Goal: Transaction & Acquisition: Purchase product/service

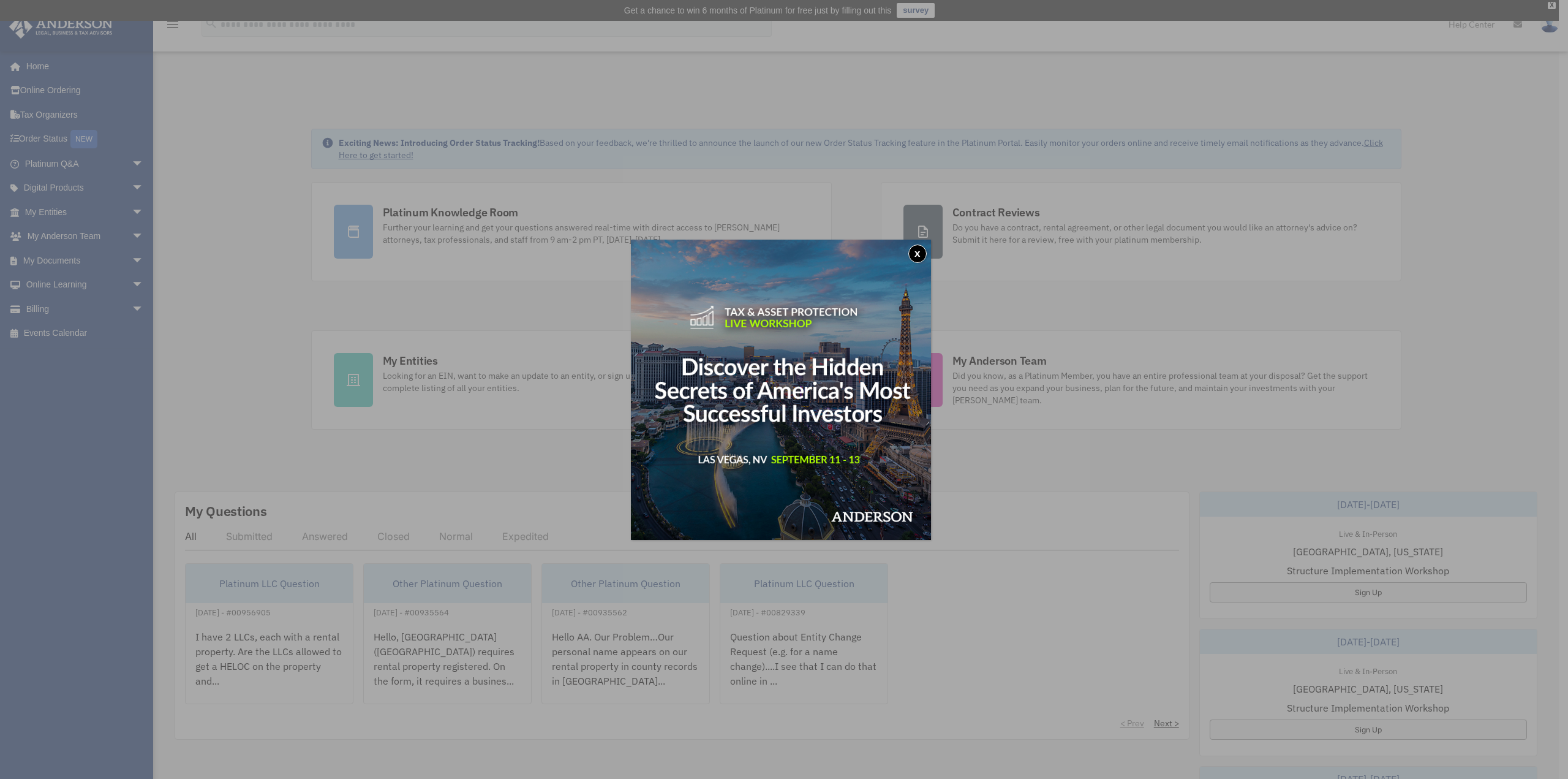
click at [914, 259] on button "x" at bounding box center [917, 254] width 18 height 18
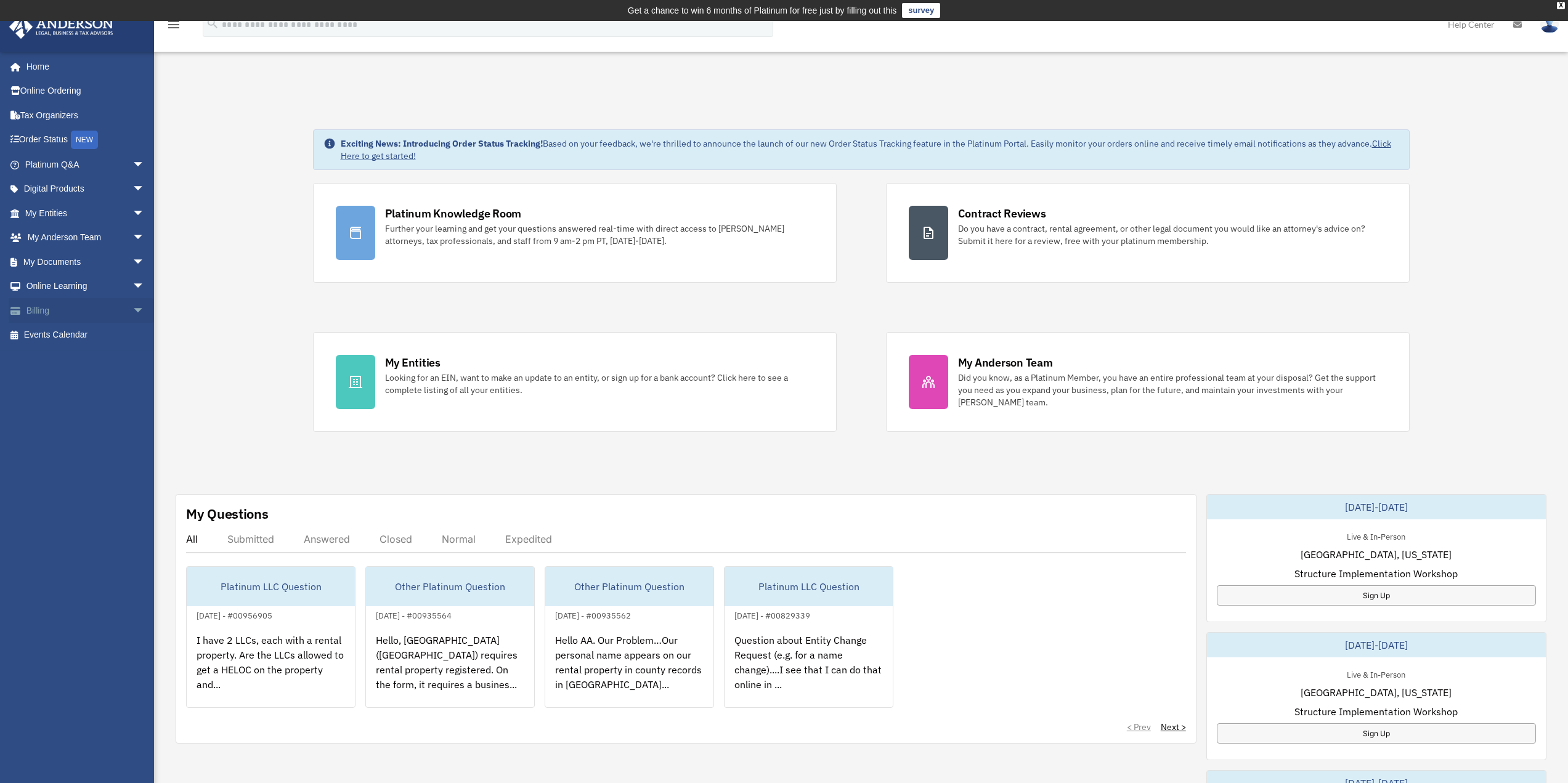
click at [82, 316] on link "Billing arrow_drop_down" at bounding box center [85, 310] width 155 height 25
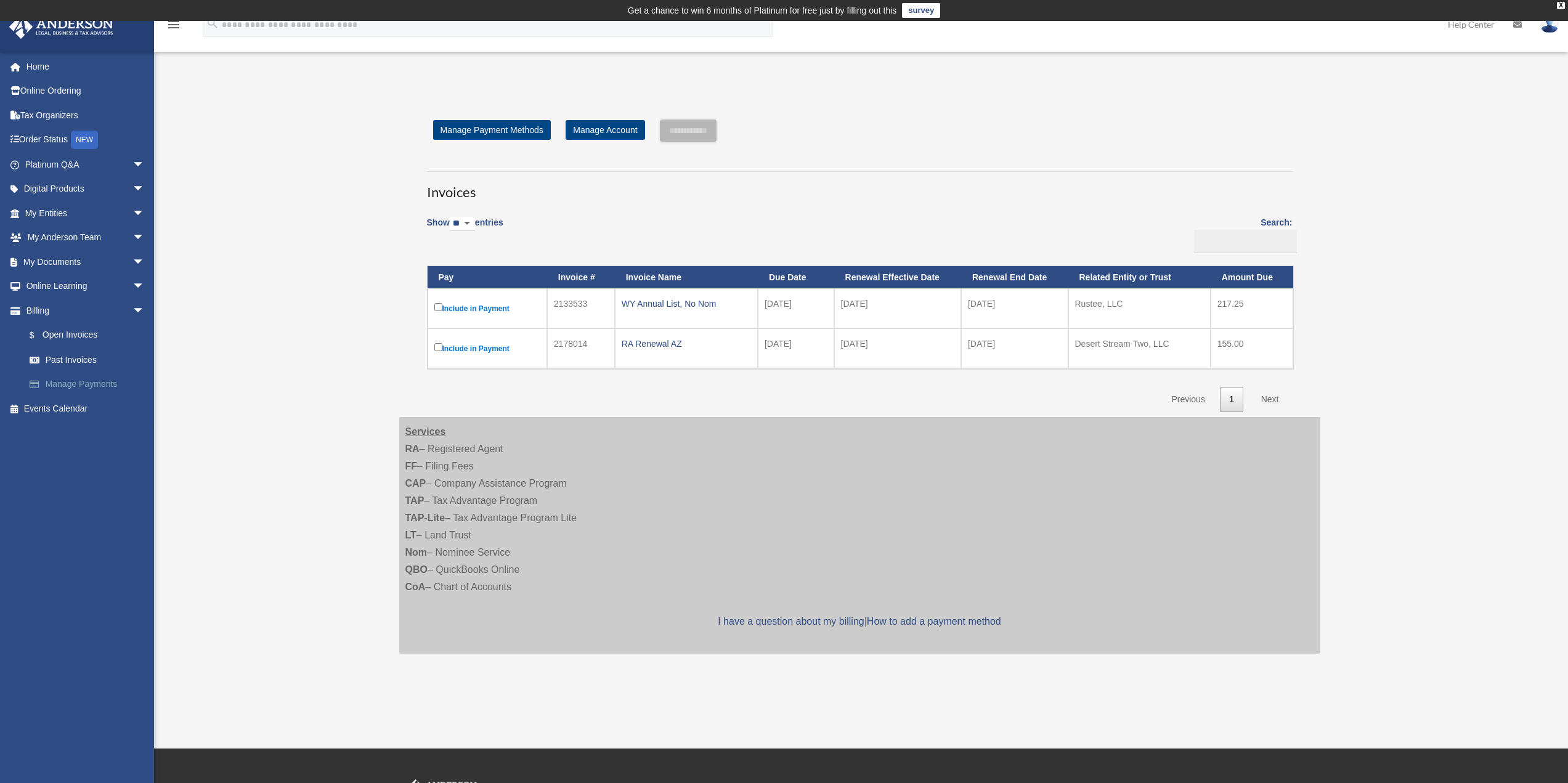
click at [83, 380] on link "Manage Payments" at bounding box center [90, 384] width 146 height 25
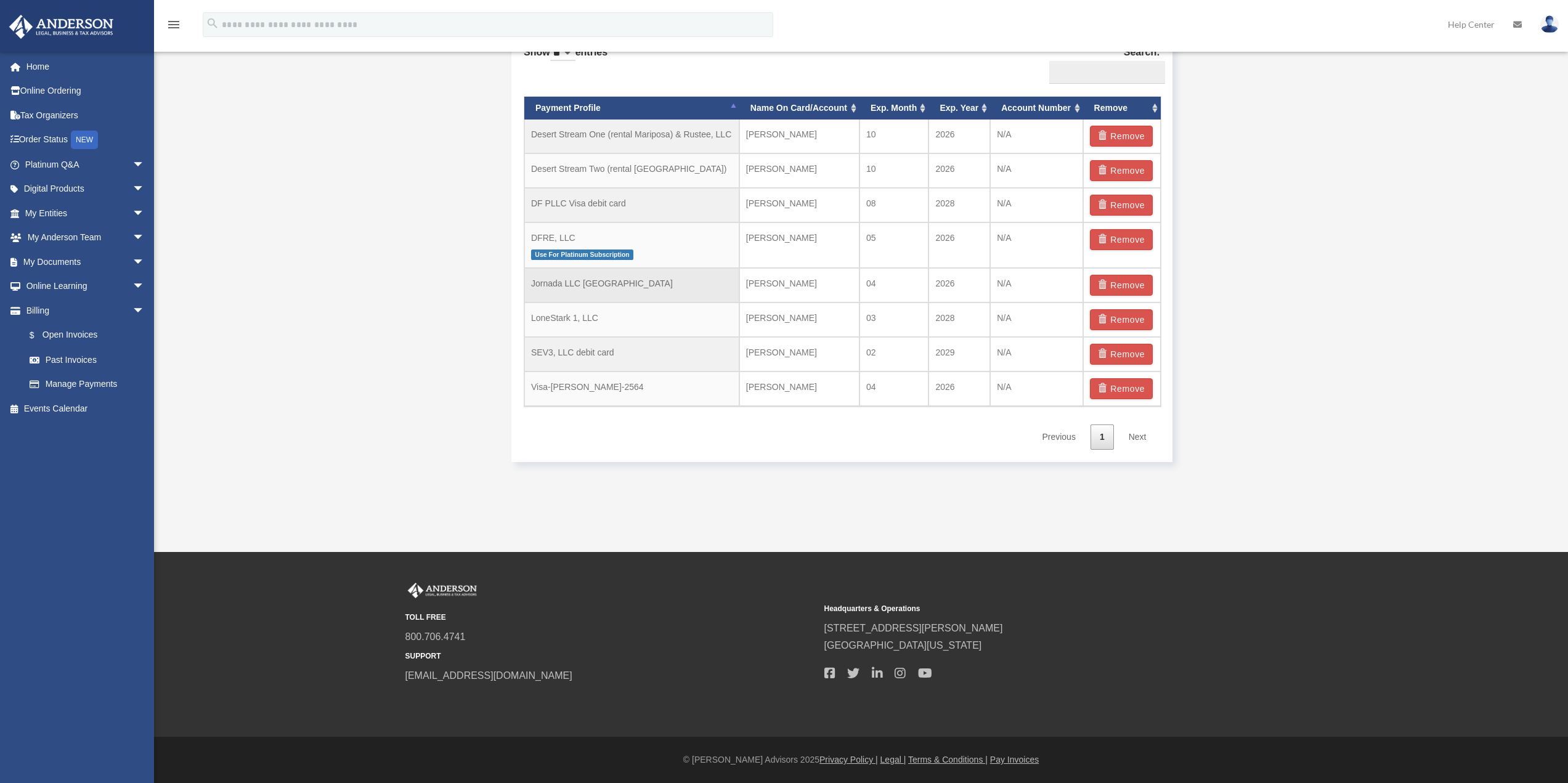
scroll to position [831, 0]
click at [69, 363] on link "Past Invoices" at bounding box center [90, 359] width 146 height 25
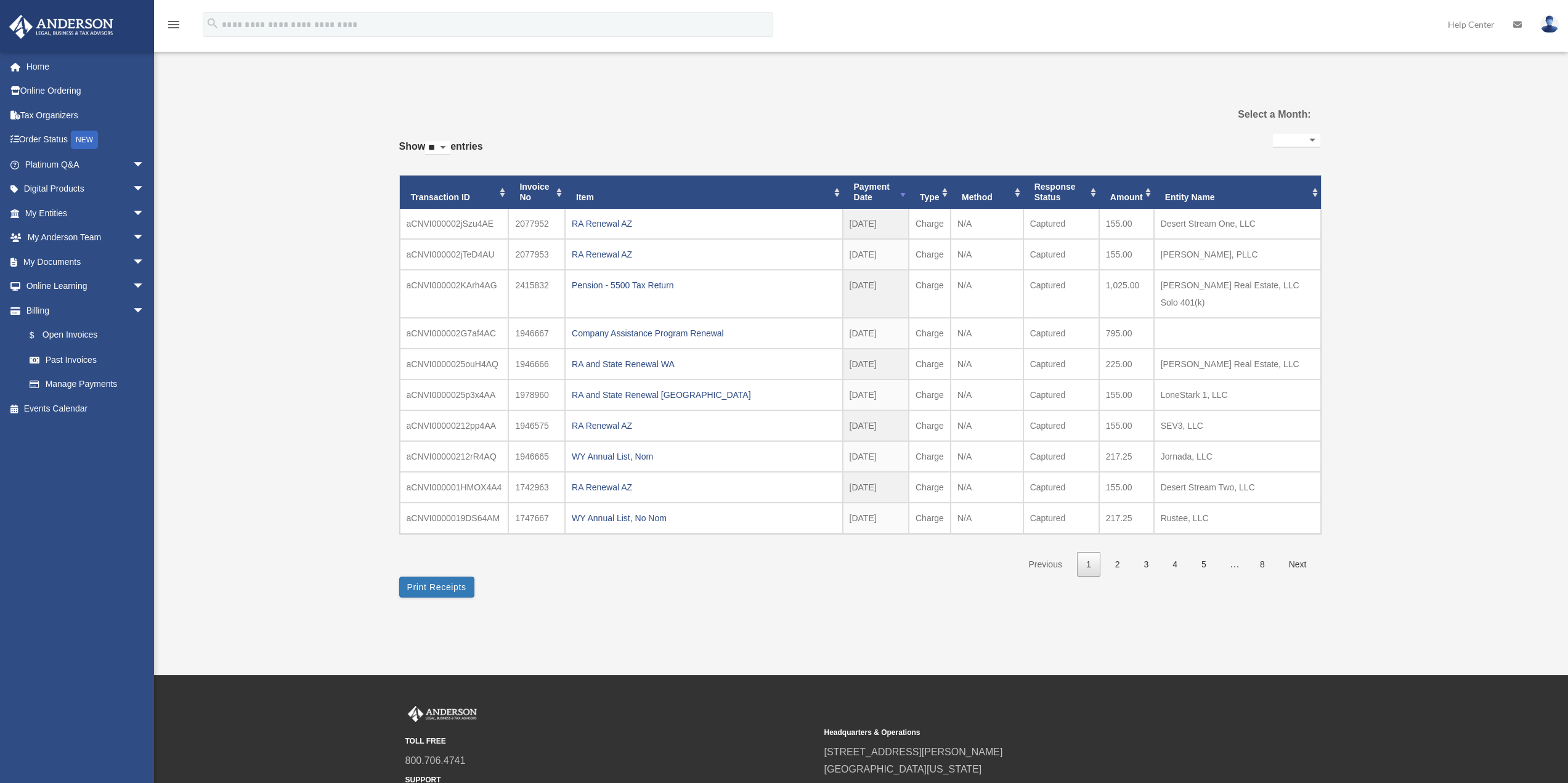
select select
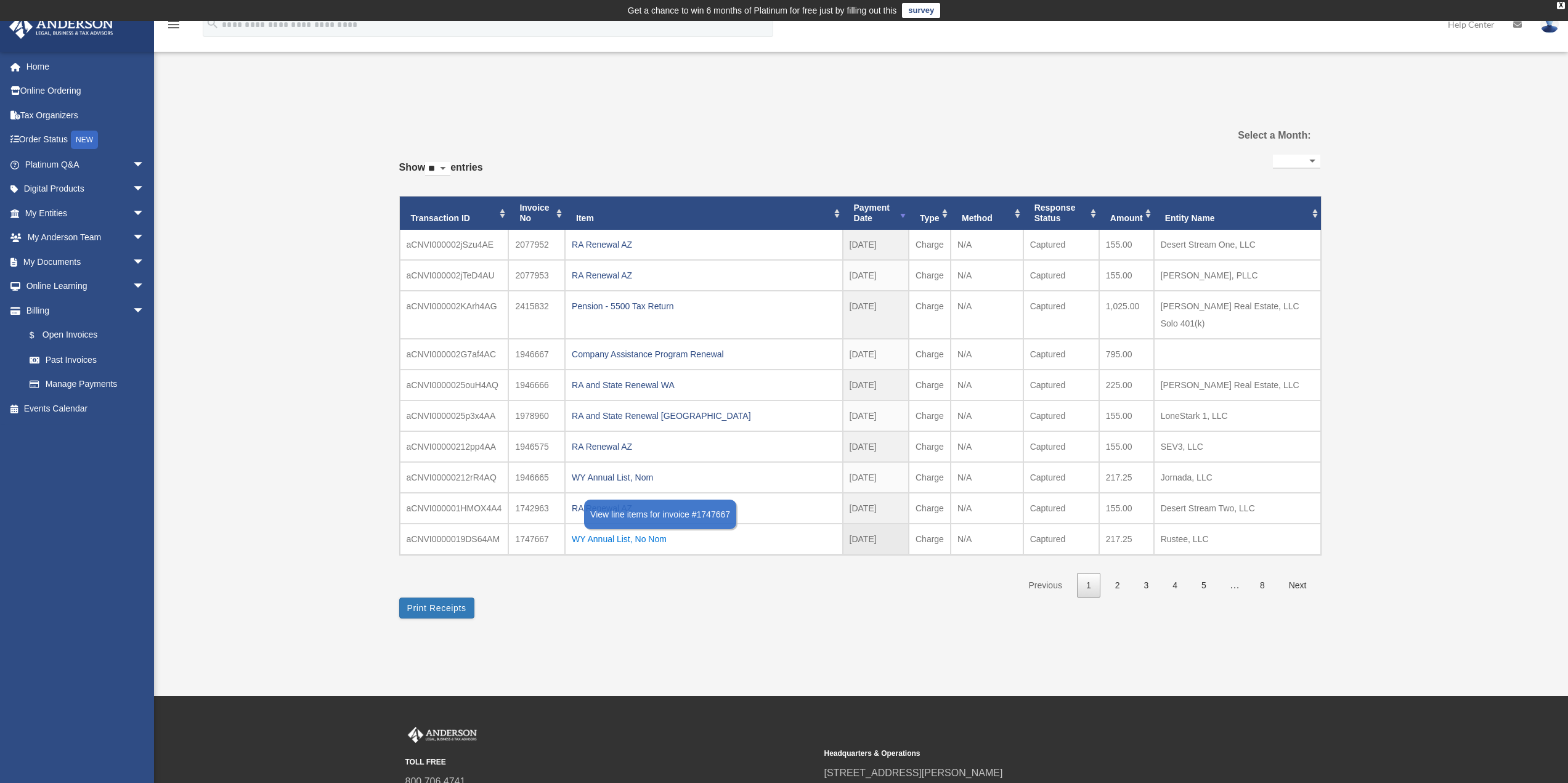
click at [641, 539] on div "WY Annual List, No Nom" at bounding box center [703, 538] width 264 height 17
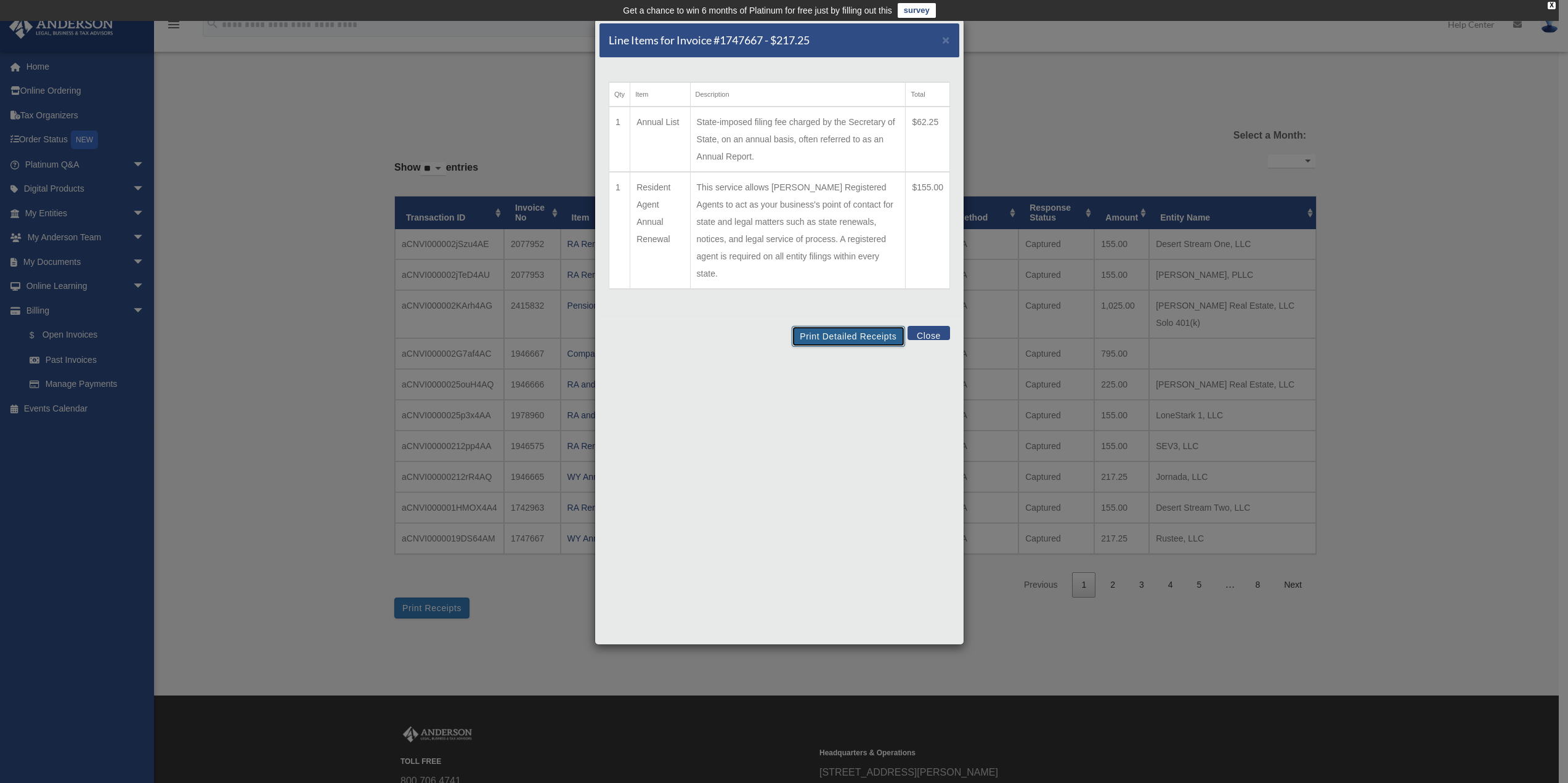
click at [834, 325] on button "Print Detailed Receipts" at bounding box center [847, 336] width 113 height 21
click at [870, 325] on button "Print Detailed Receipts" at bounding box center [847, 336] width 113 height 21
click at [922, 325] on button "Close" at bounding box center [929, 332] width 42 height 14
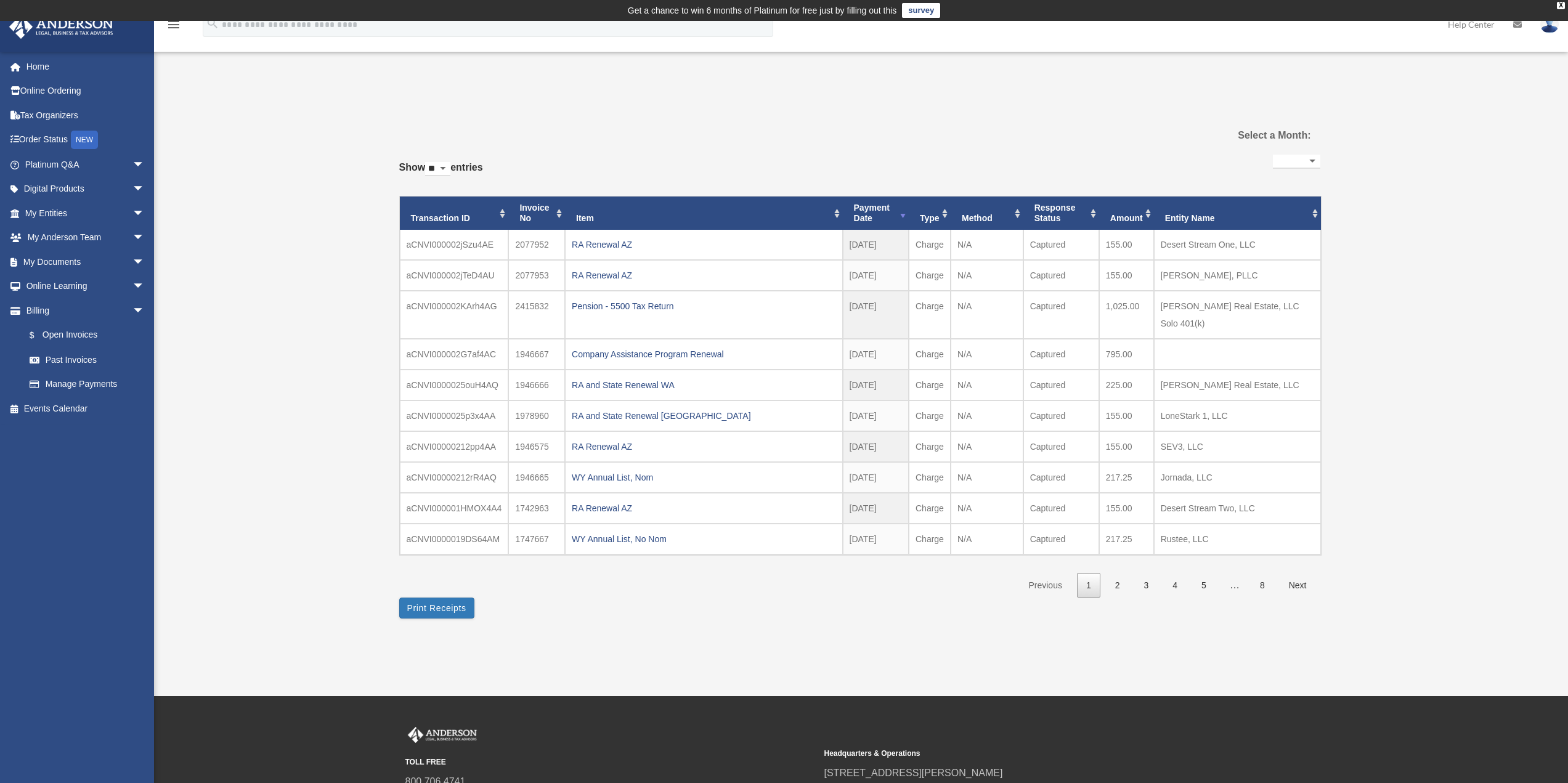
click at [613, 631] on div "**********" at bounding box center [859, 369] width 921 height 528
click at [1114, 582] on link "2" at bounding box center [1118, 586] width 24 height 26
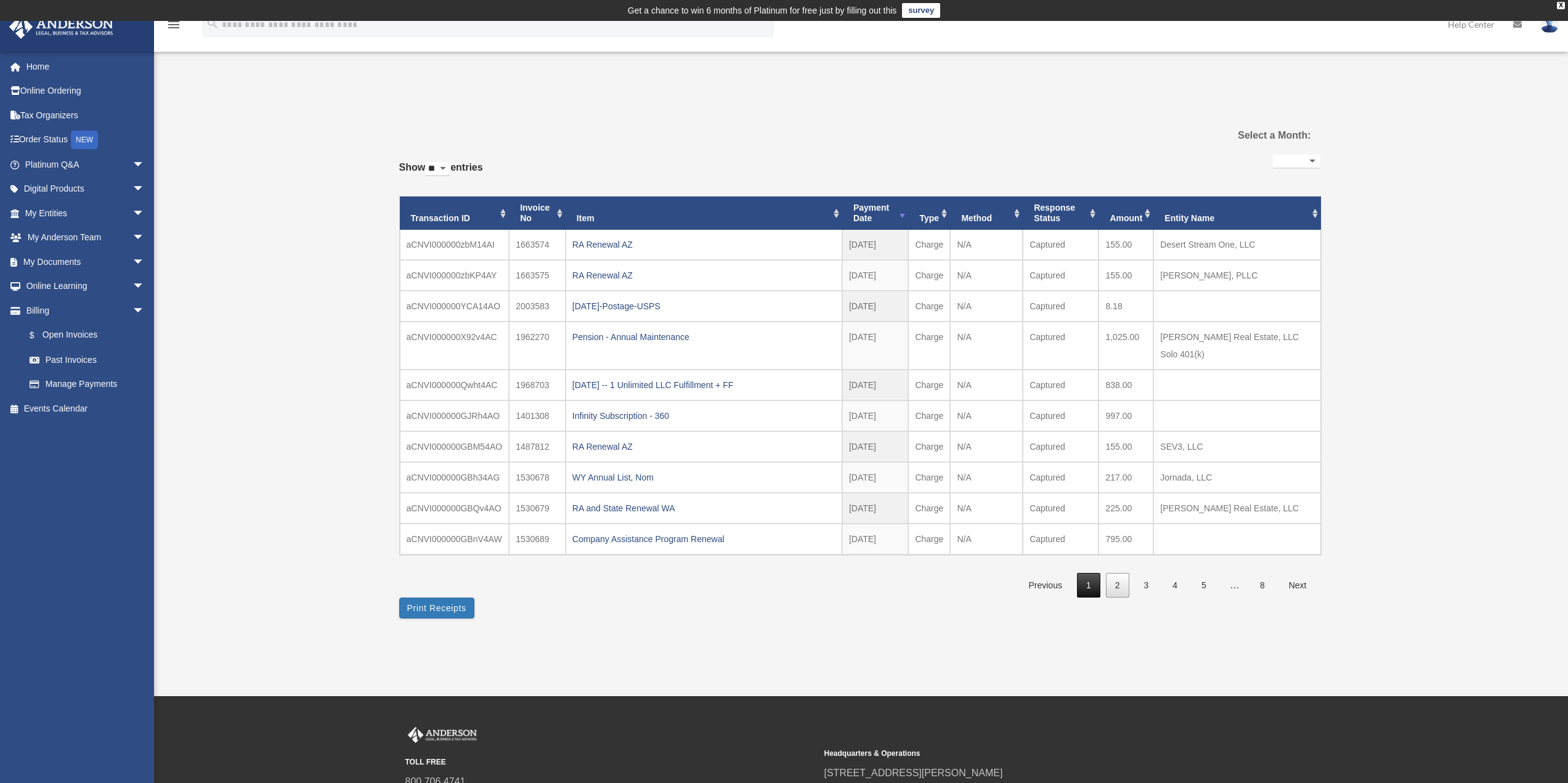
click at [1089, 587] on link "1" at bounding box center [1088, 586] width 24 height 26
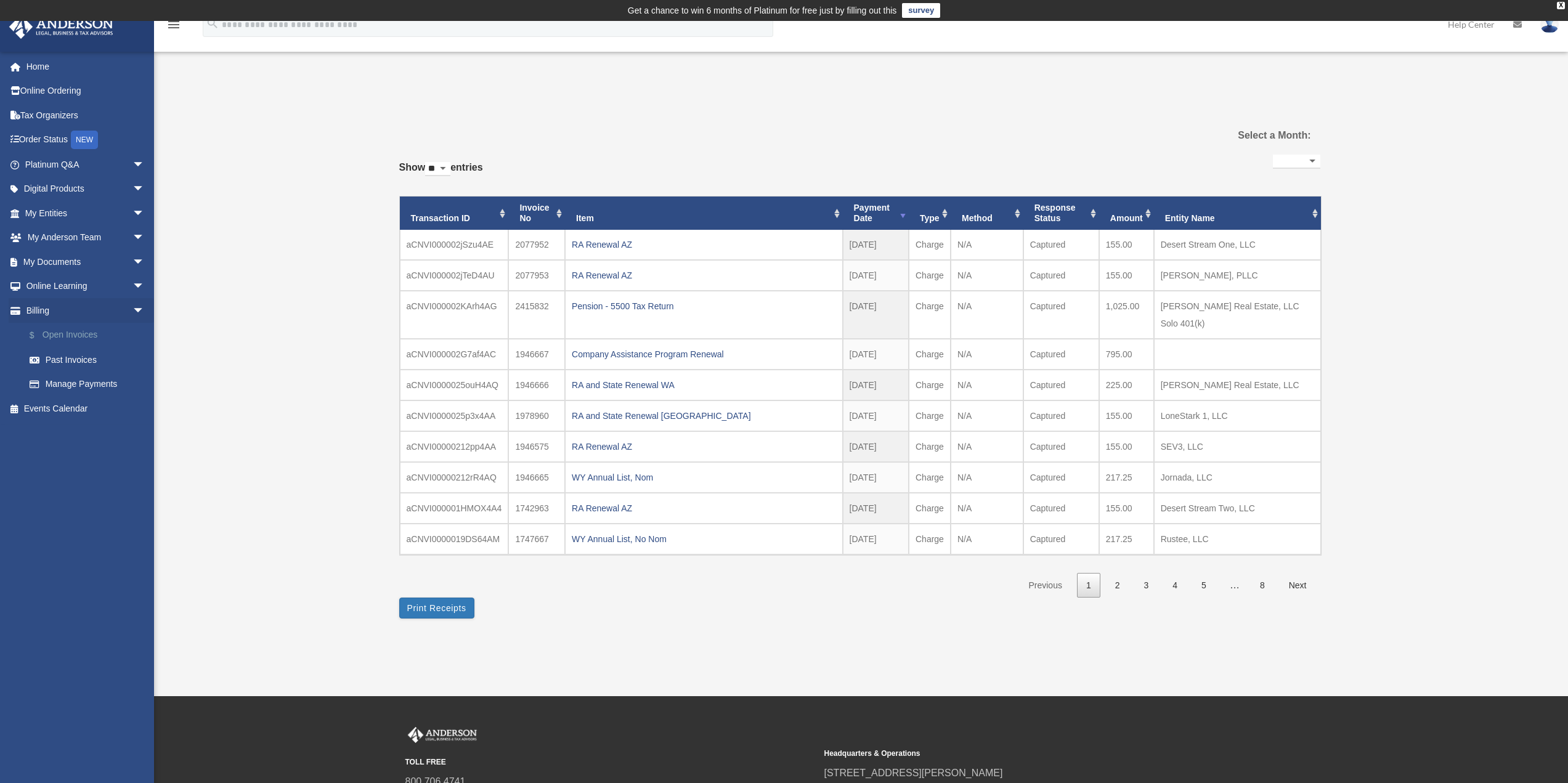
click at [58, 337] on link "$ Open Invoices" at bounding box center [90, 336] width 146 height 26
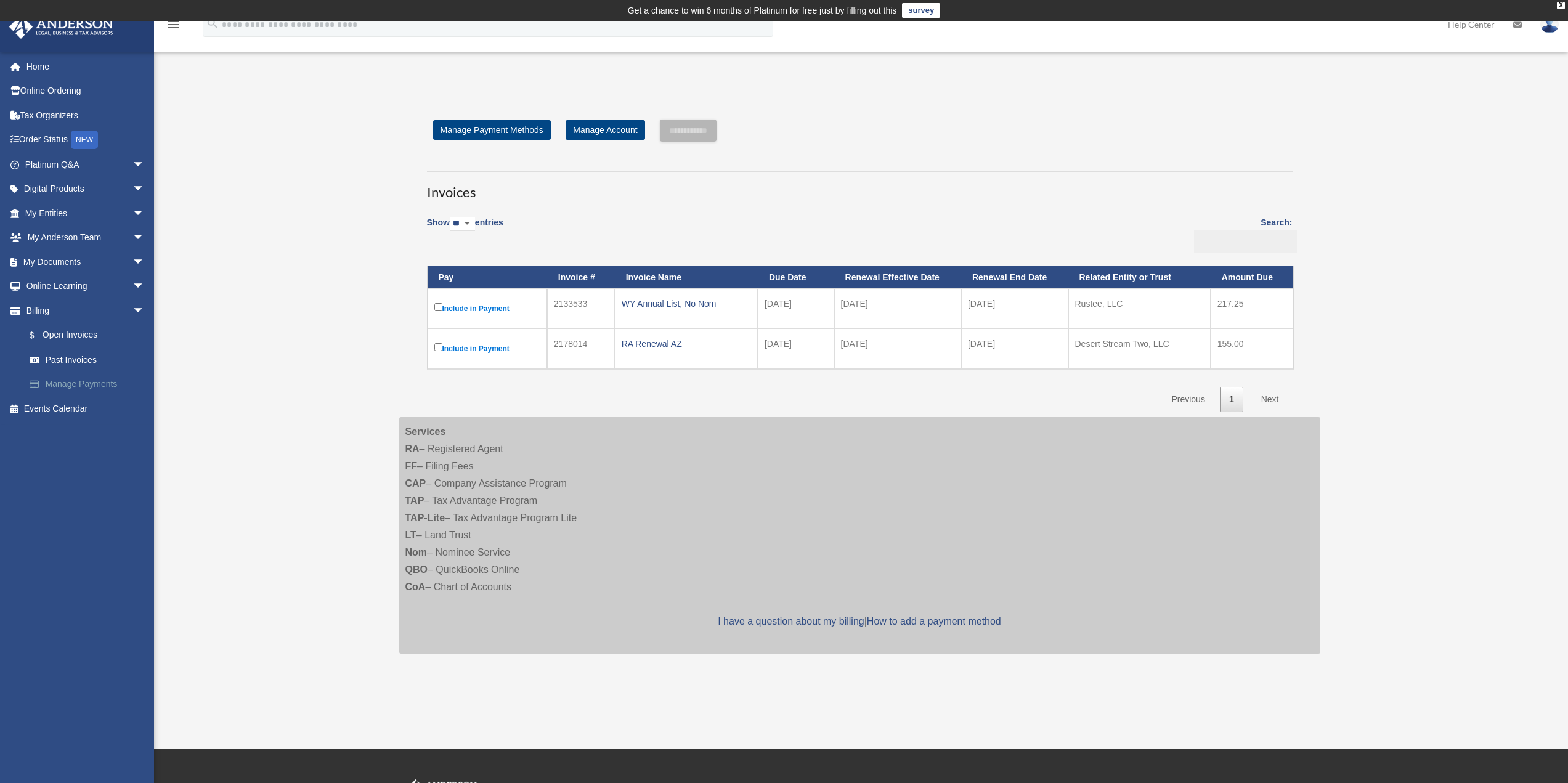
click at [86, 383] on link "Manage Payments" at bounding box center [90, 384] width 146 height 25
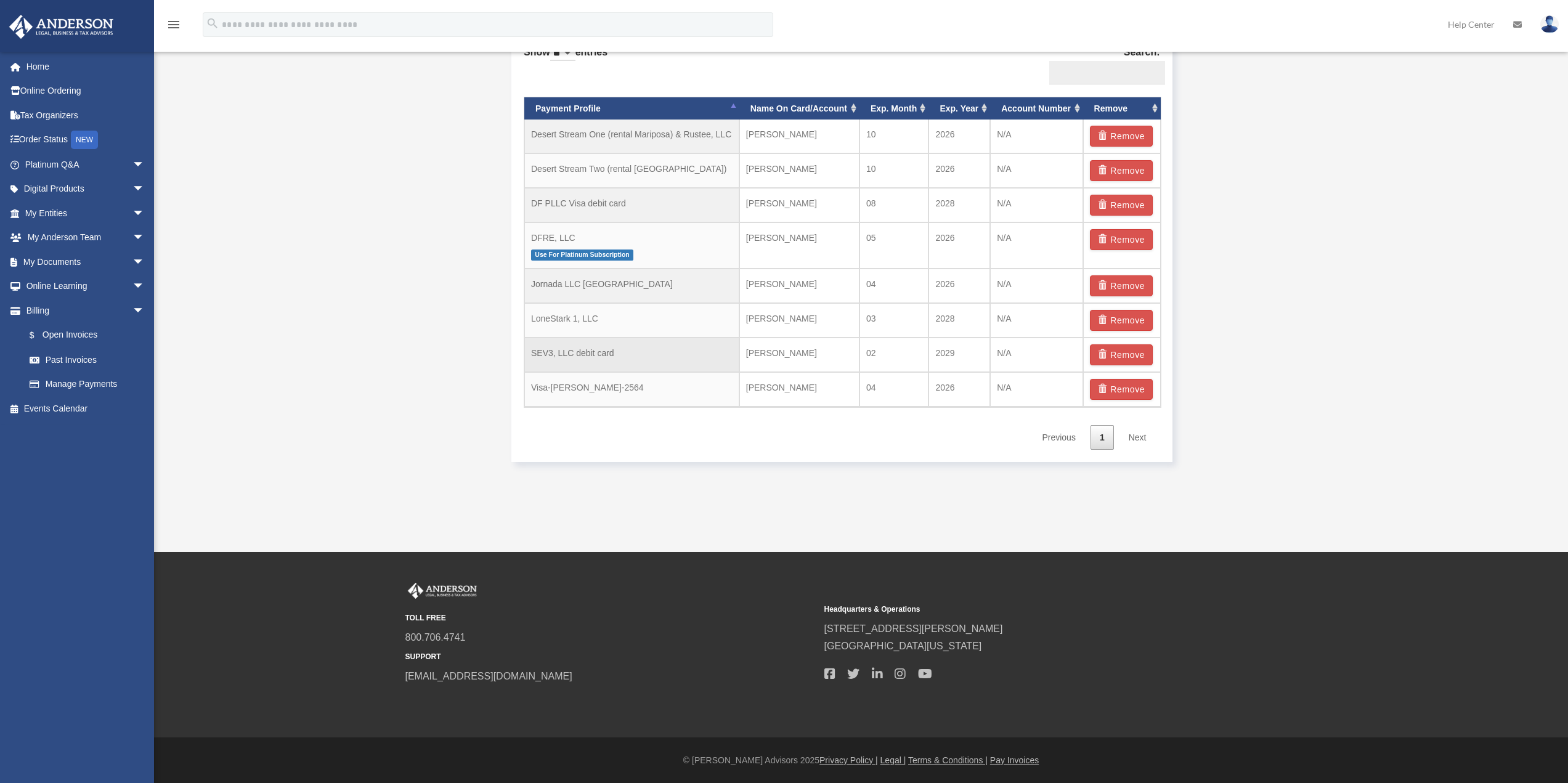
scroll to position [831, 0]
click at [61, 331] on link "$ Open Invoices" at bounding box center [90, 336] width 146 height 26
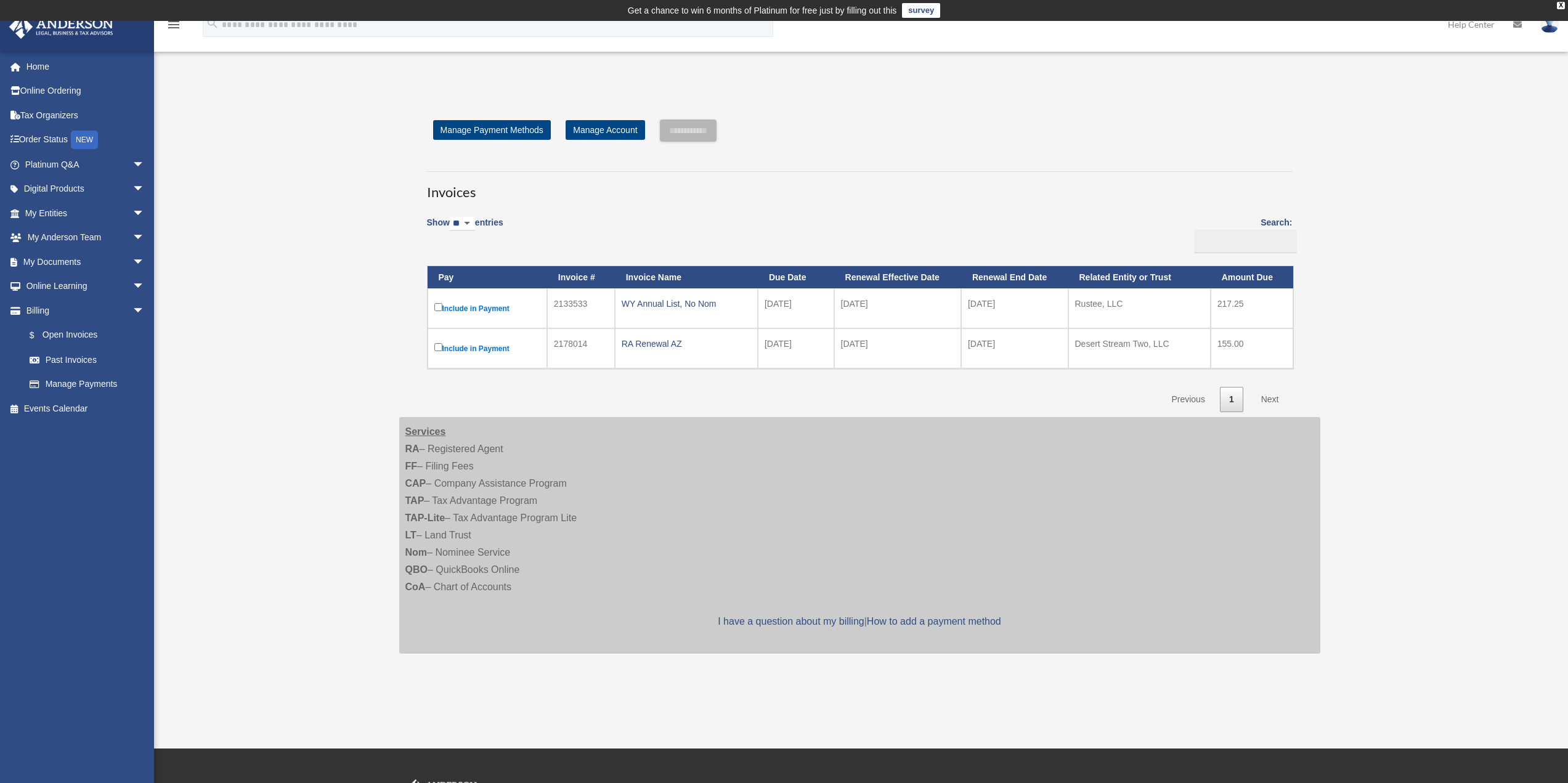
click at [474, 311] on label "Include in Payment" at bounding box center [488, 308] width 106 height 16
click at [702, 127] on input "**********" at bounding box center [688, 130] width 57 height 22
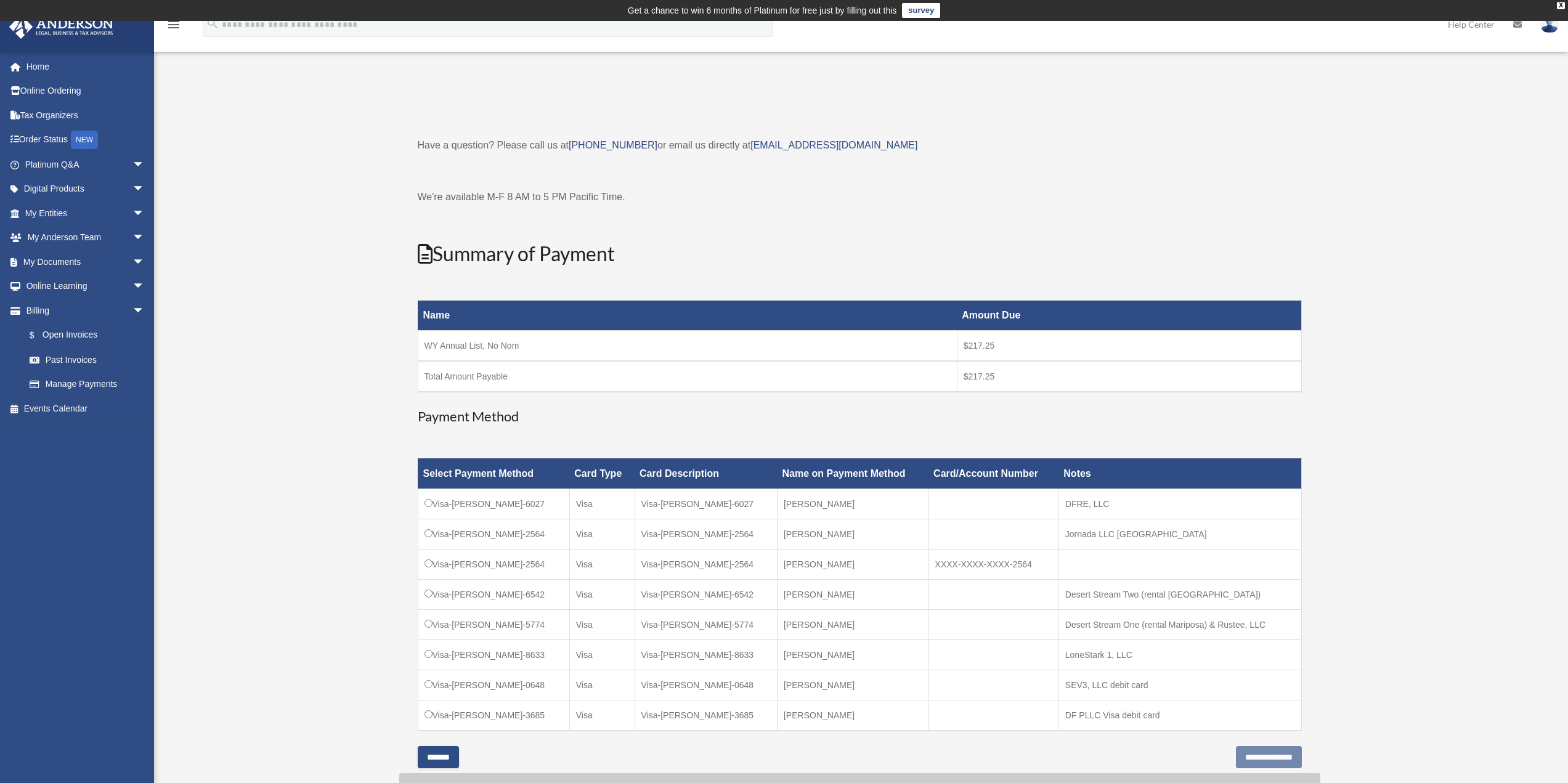
scroll to position [123, 0]
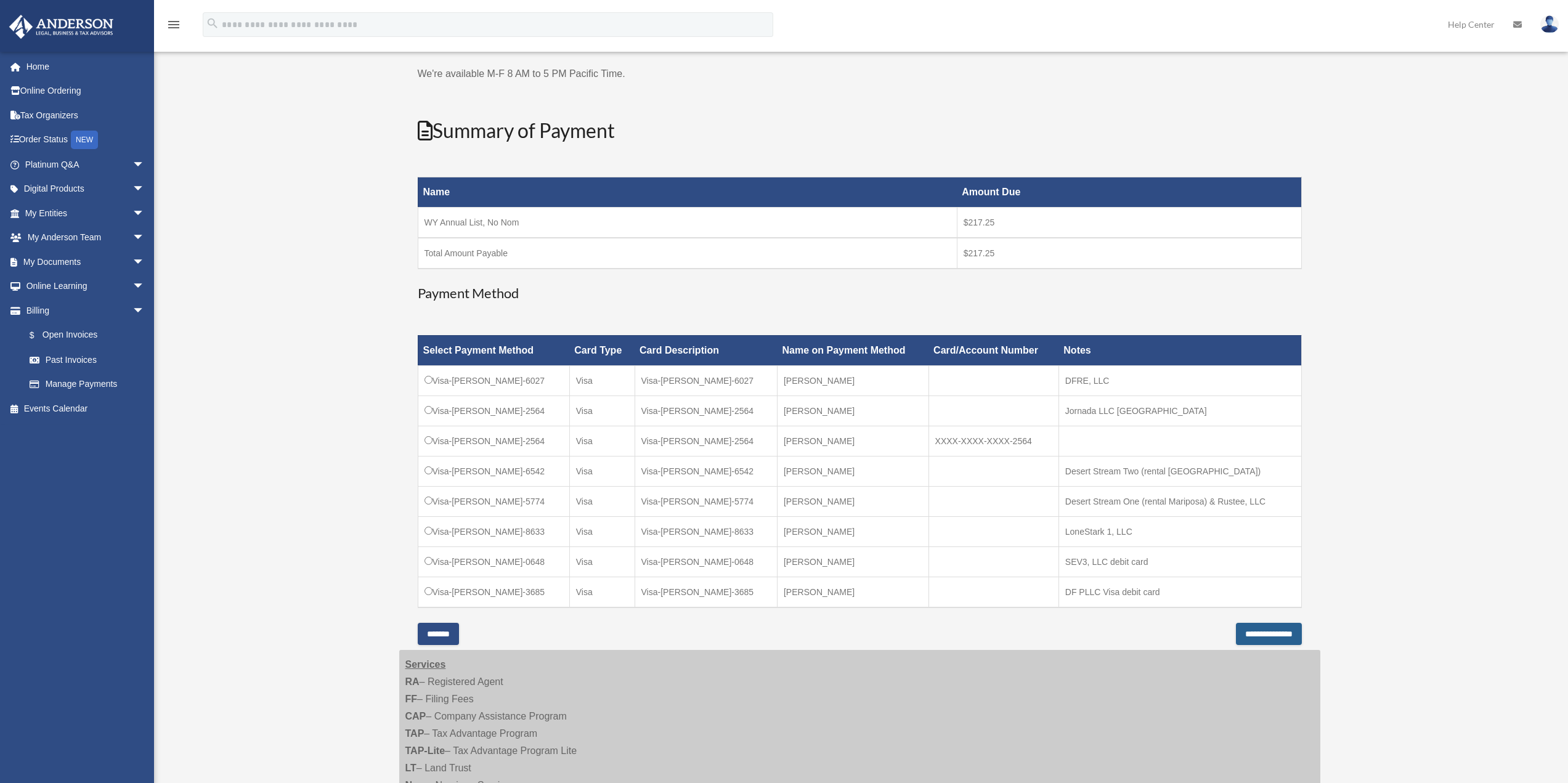
click at [1252, 639] on input "**********" at bounding box center [1269, 634] width 66 height 22
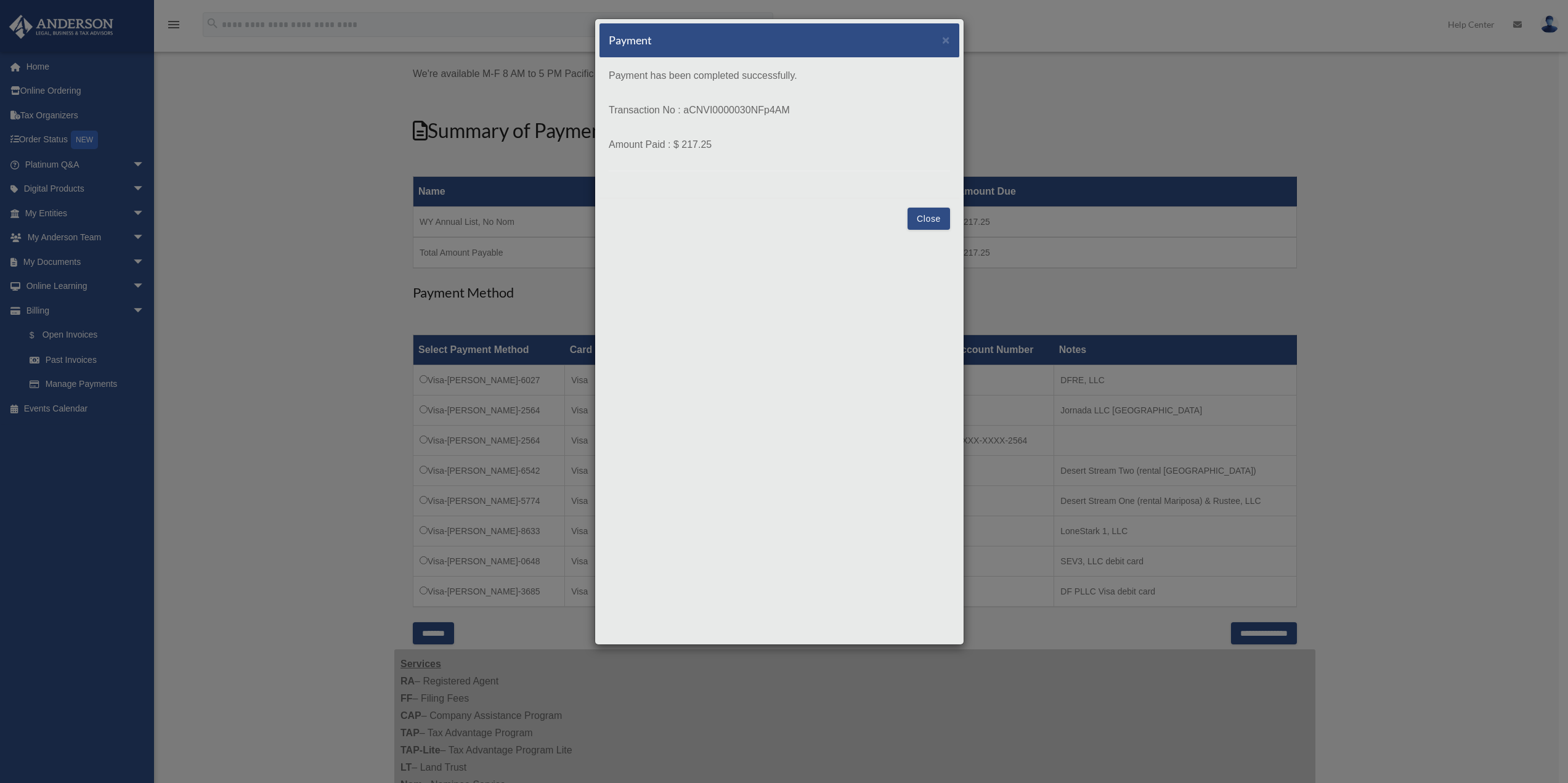
click at [918, 222] on button "Close" at bounding box center [929, 218] width 42 height 22
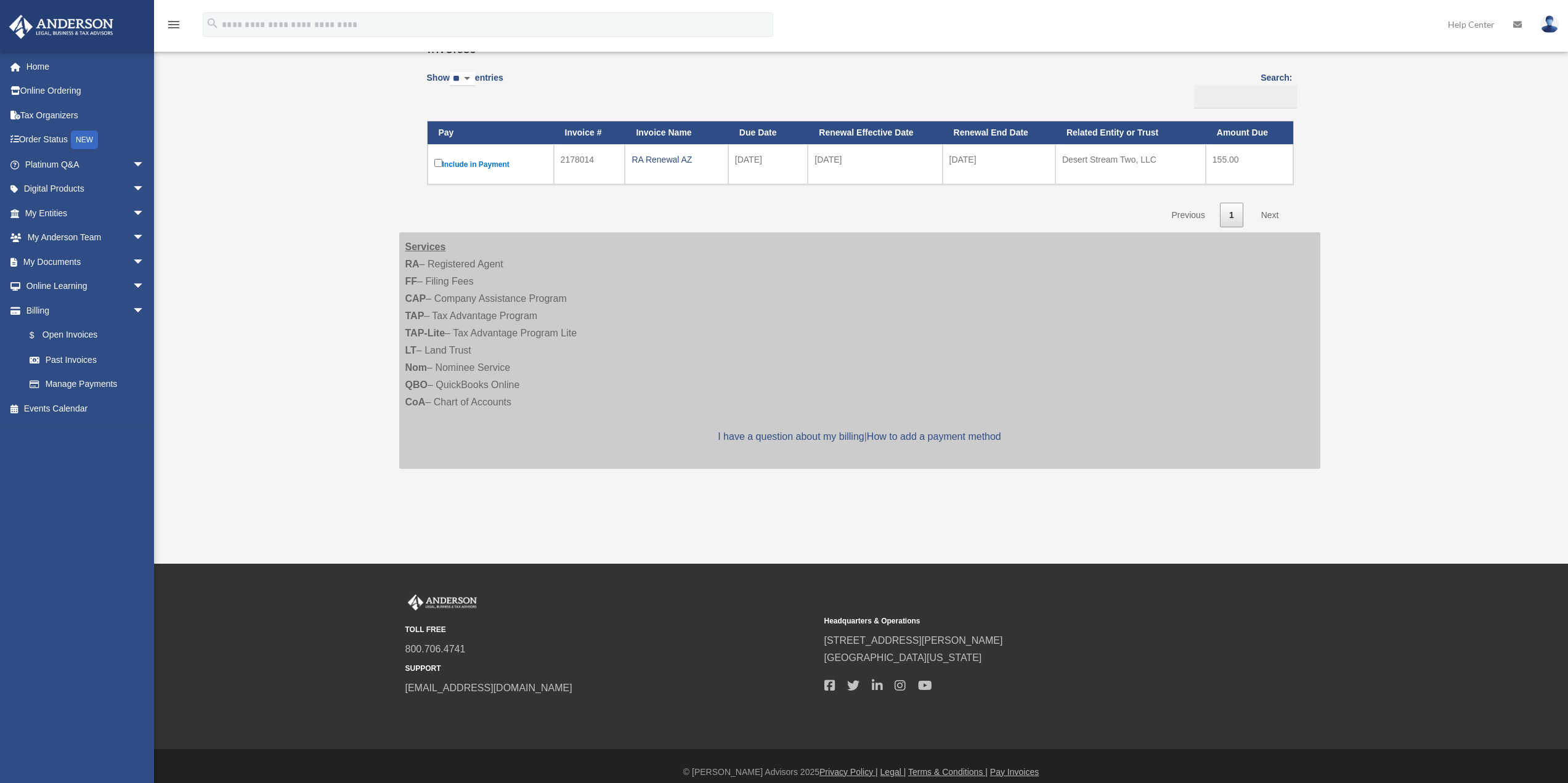
scroll to position [144, 0]
click at [349, 284] on div "Open Invoices dale.forney@outlook.com Sign Out dale.forney@outlook.com Home Onl…" at bounding box center [784, 220] width 1568 height 562
click at [1548, 28] on img at bounding box center [1549, 24] width 18 height 17
click at [1476, 61] on link "[PERSON_NAME][EMAIL_ADDRESS][PERSON_NAME][DOMAIN_NAME]" at bounding box center [1492, 76] width 132 height 63
click at [1558, 29] on link at bounding box center [1549, 24] width 37 height 54
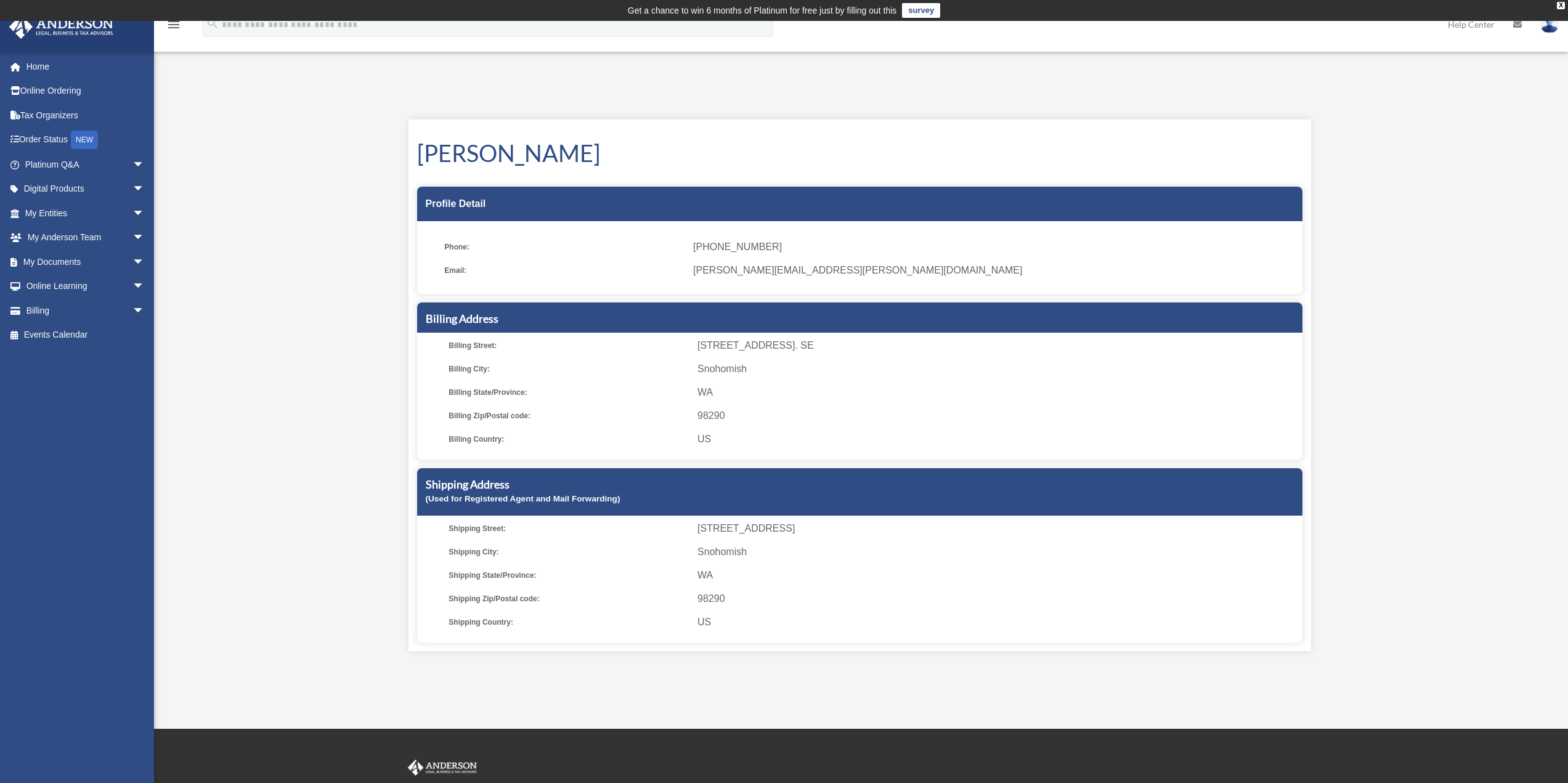
click at [1548, 28] on img at bounding box center [1549, 24] width 18 height 17
click at [1315, 109] on link "Logout" at bounding box center [1364, 107] width 123 height 26
